Goal: Information Seeking & Learning: Learn about a topic

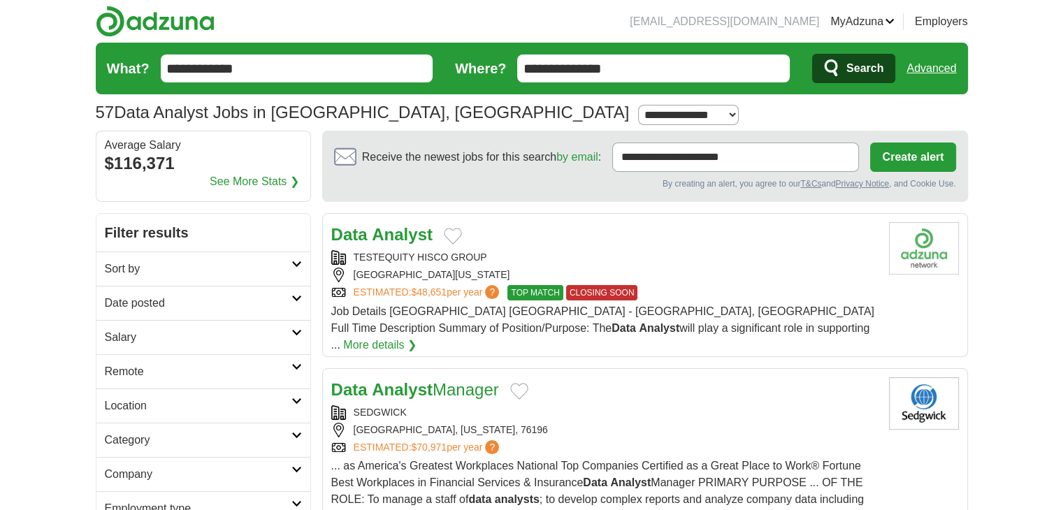
click at [184, 265] on h2 "Sort by" at bounding box center [198, 269] width 187 height 17
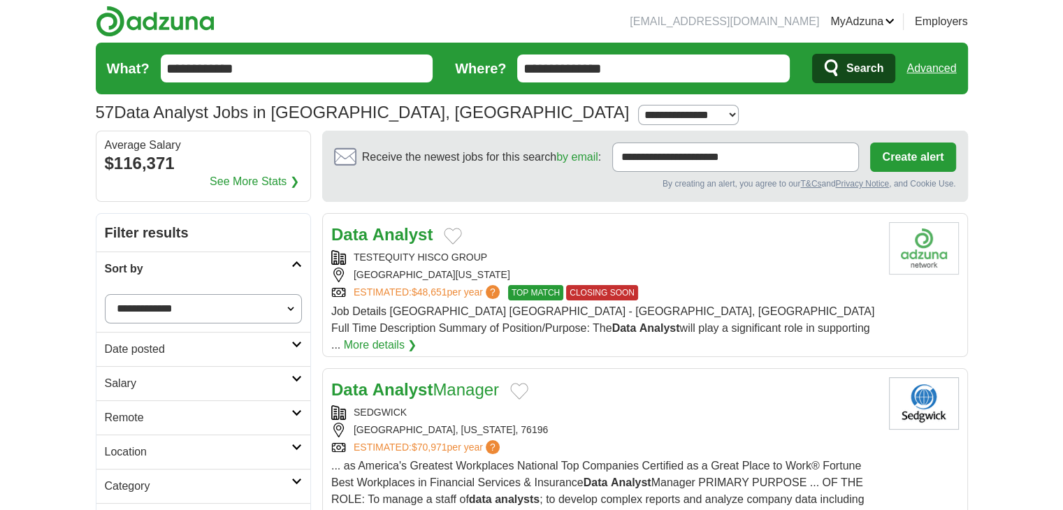
click at [184, 265] on h2 "Sort by" at bounding box center [198, 269] width 187 height 17
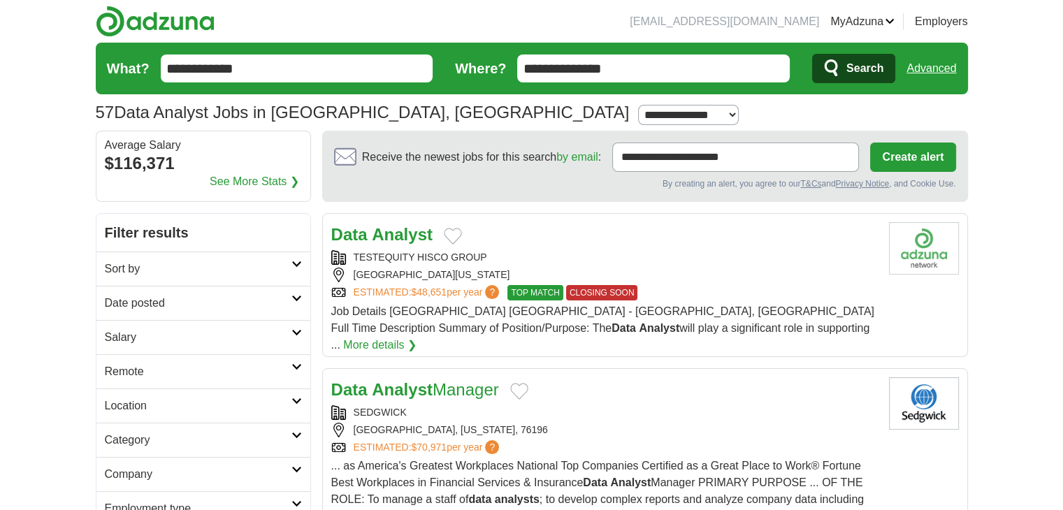
click at [206, 295] on h2 "Date posted" at bounding box center [198, 303] width 187 height 17
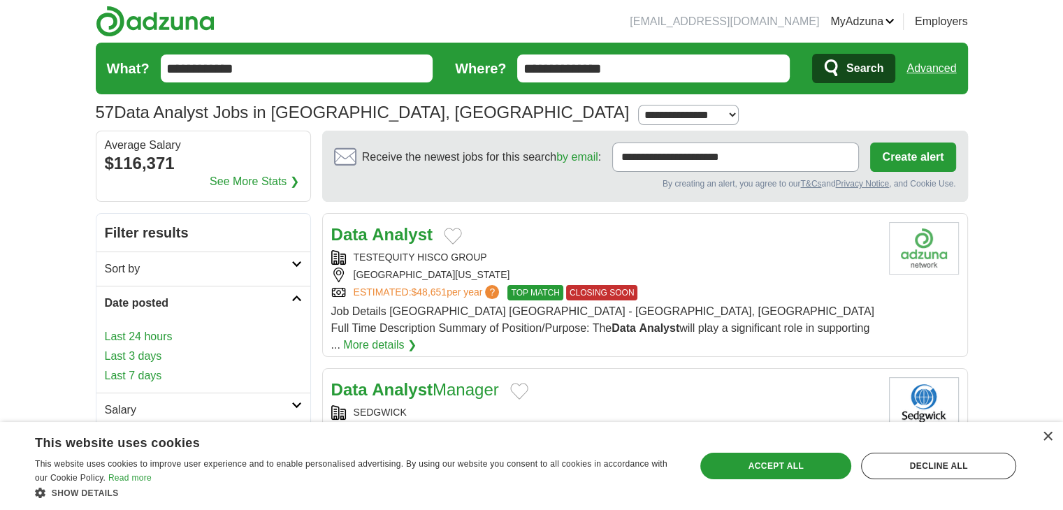
click at [143, 358] on link "Last 3 days" at bounding box center [203, 356] width 197 height 17
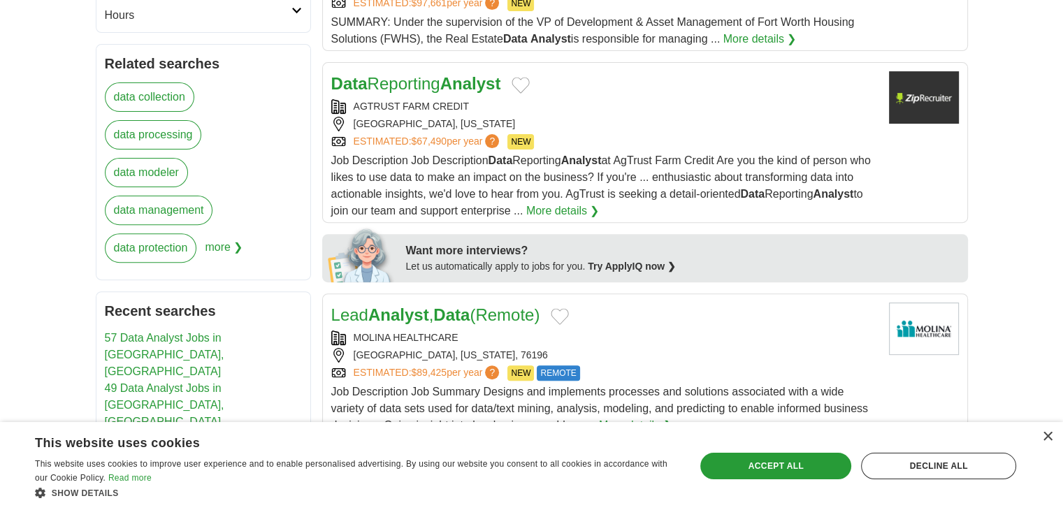
scroll to position [443, 0]
click at [398, 75] on link "Data Reporting Analyst" at bounding box center [416, 84] width 170 height 19
